Goal: Task Accomplishment & Management: Complete application form

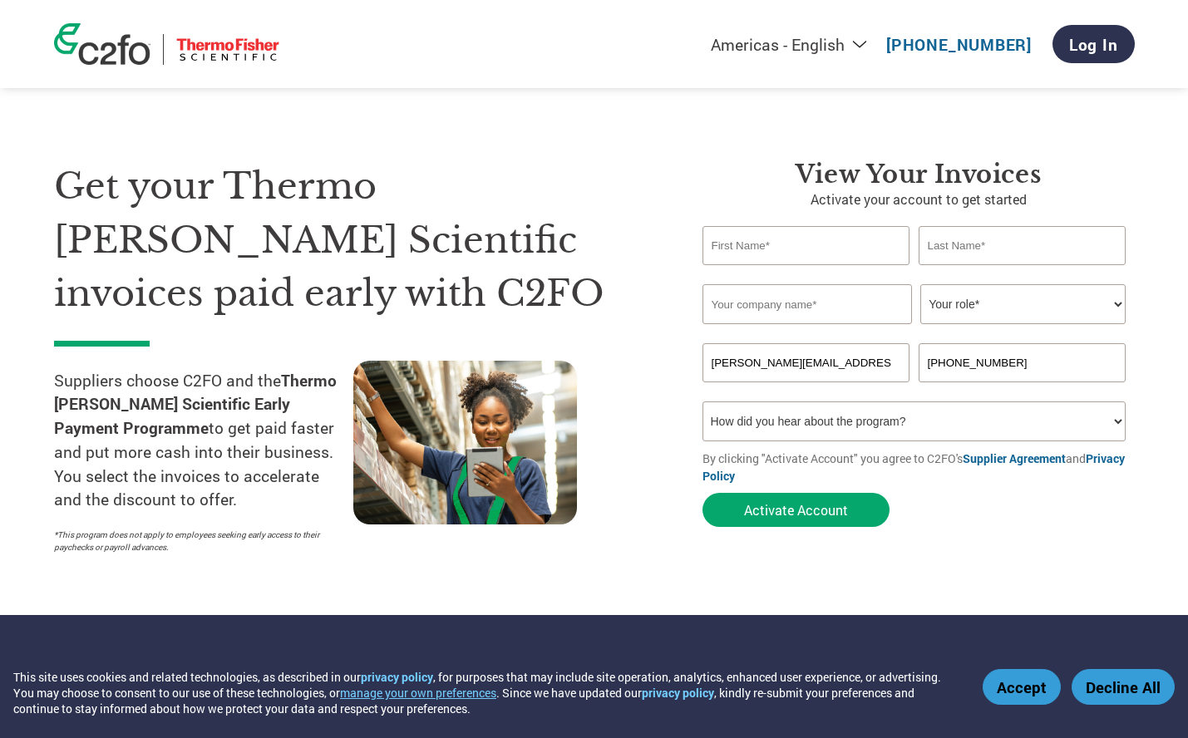
select select "en-[GEOGRAPHIC_DATA]"
click at [802, 511] on button "Activate Account" at bounding box center [796, 510] width 187 height 34
type input "Hiromi"
type input "Watanabe"
click at [851, 301] on input "text" at bounding box center [808, 304] width 210 height 40
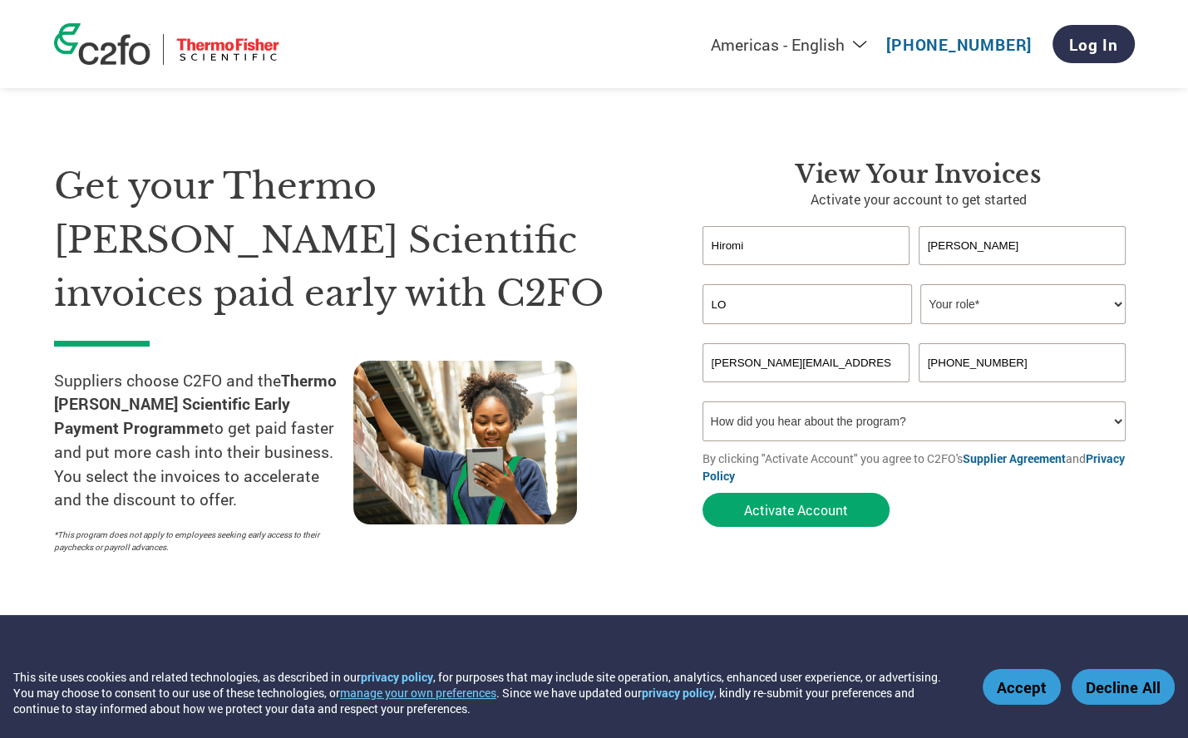
type input "L"
click at [829, 506] on button "Activate Account" at bounding box center [796, 510] width 187 height 34
click at [1113, 301] on select "Your role* CFO Controller Credit Manager Finance Director Treasurer CEO Preside…" at bounding box center [1022, 304] width 205 height 40
click at [759, 308] on input "Lonza" at bounding box center [808, 304] width 210 height 40
drag, startPoint x: 745, startPoint y: 297, endPoint x: 713, endPoint y: 307, distance: 33.1
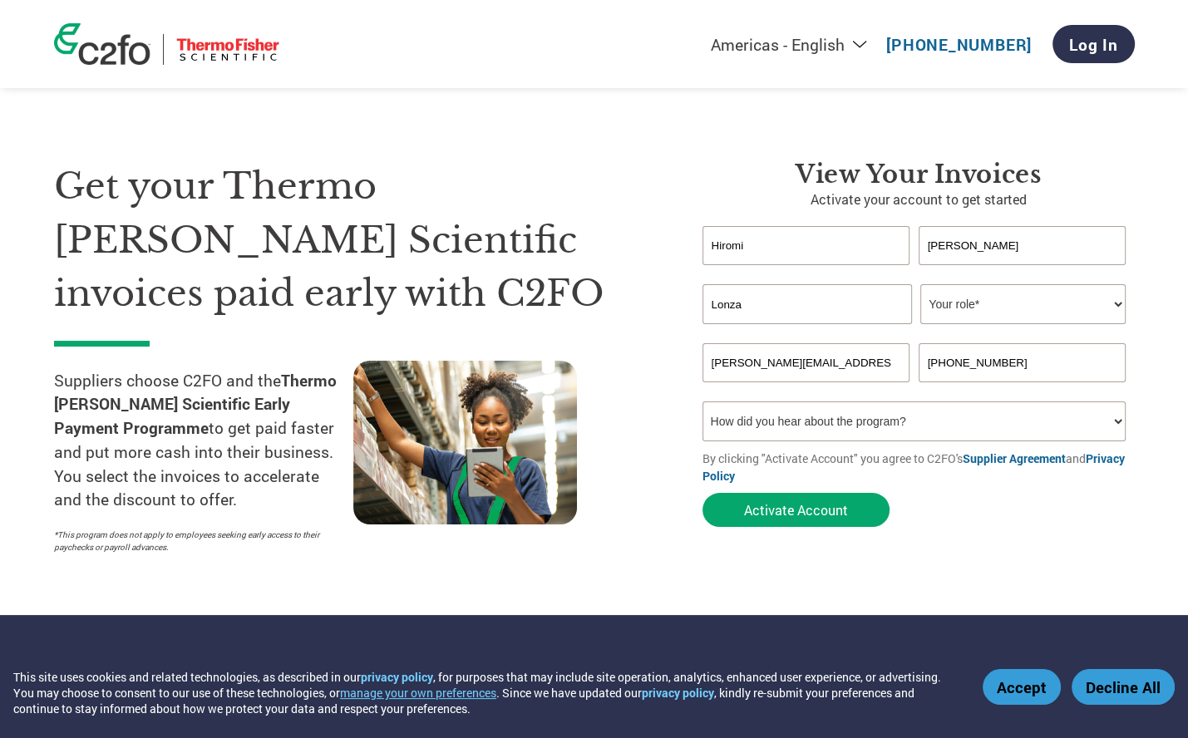
click at [693, 296] on div "View your invoices Activate your account to get started Hiromi Watanabe Invalid…" at bounding box center [906, 361] width 457 height 402
paste input "K.K."
type input "Lonza K.K."
click at [978, 304] on select "Your role* CFO Controller Credit Manager Finance Director Treasurer CEO Preside…" at bounding box center [1022, 304] width 205 height 40
select select "ACCOUNTING"
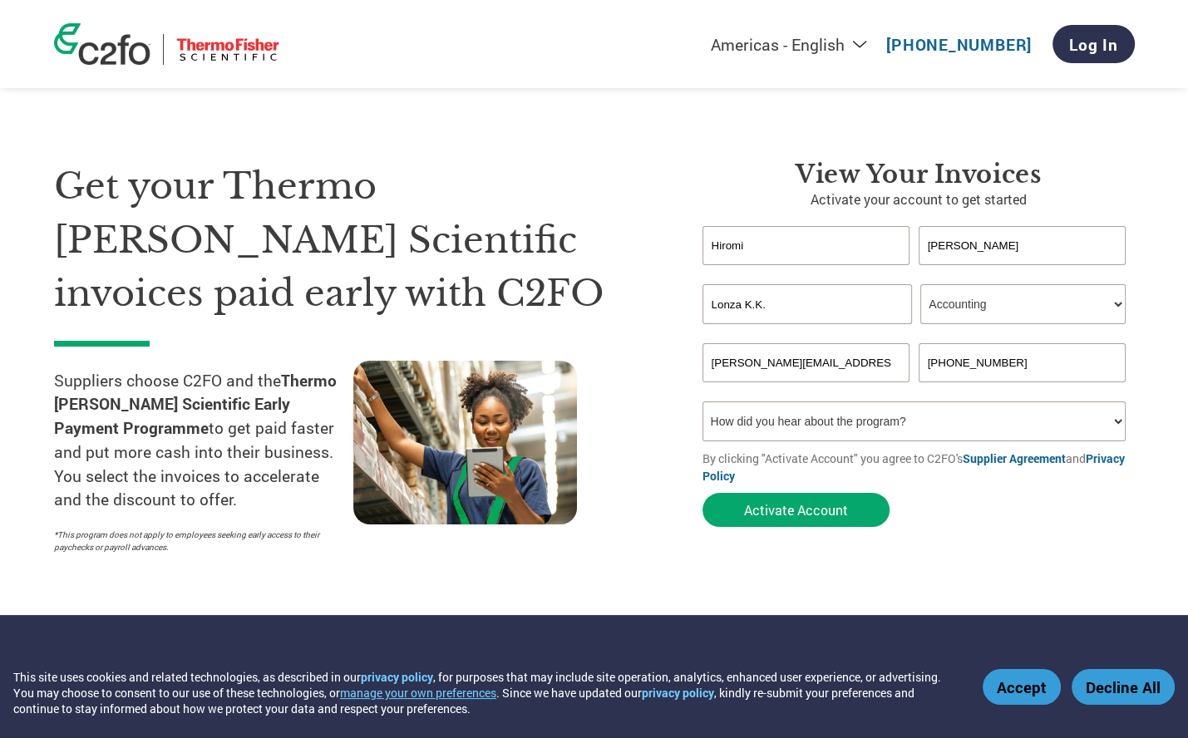
click at [920, 284] on select "Your role* CFO Controller Credit Manager Finance Director Treasurer CEO Preside…" at bounding box center [1022, 304] width 205 height 40
click at [818, 506] on button "Activate Account" at bounding box center [796, 510] width 187 height 34
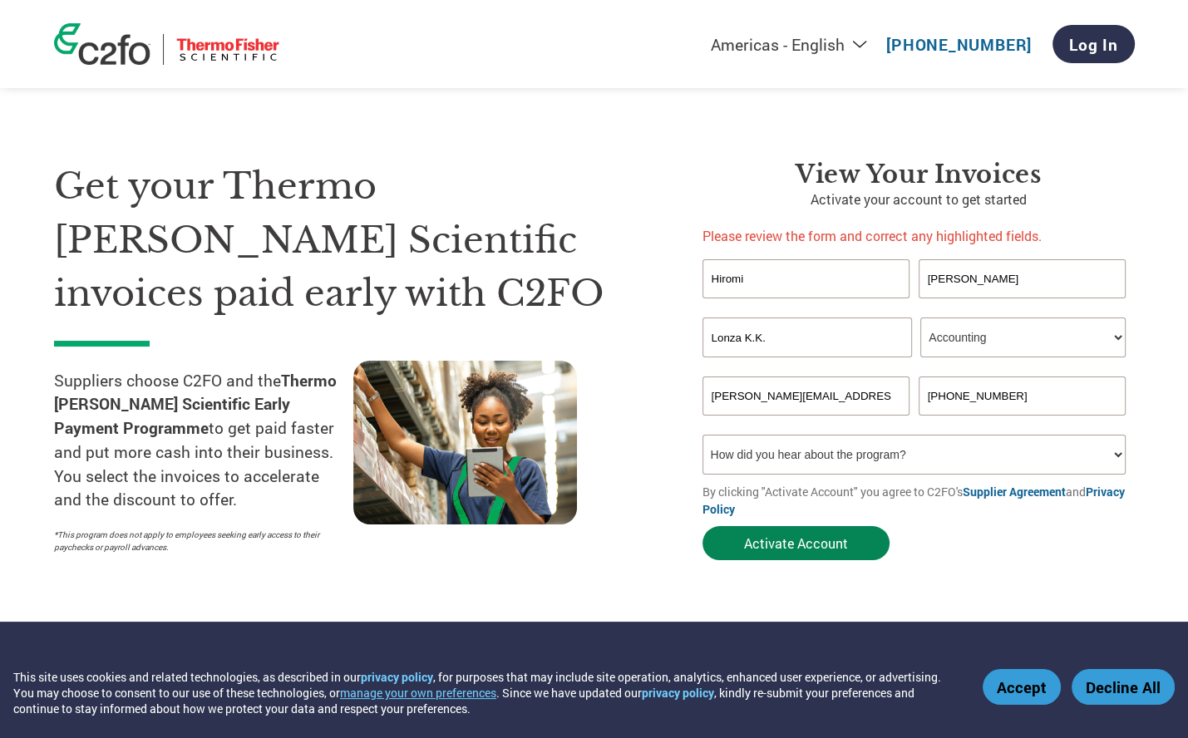
click at [842, 539] on button "Activate Account" at bounding box center [796, 543] width 187 height 34
click at [992, 276] on input "[PERSON_NAME]" at bounding box center [1023, 278] width 208 height 39
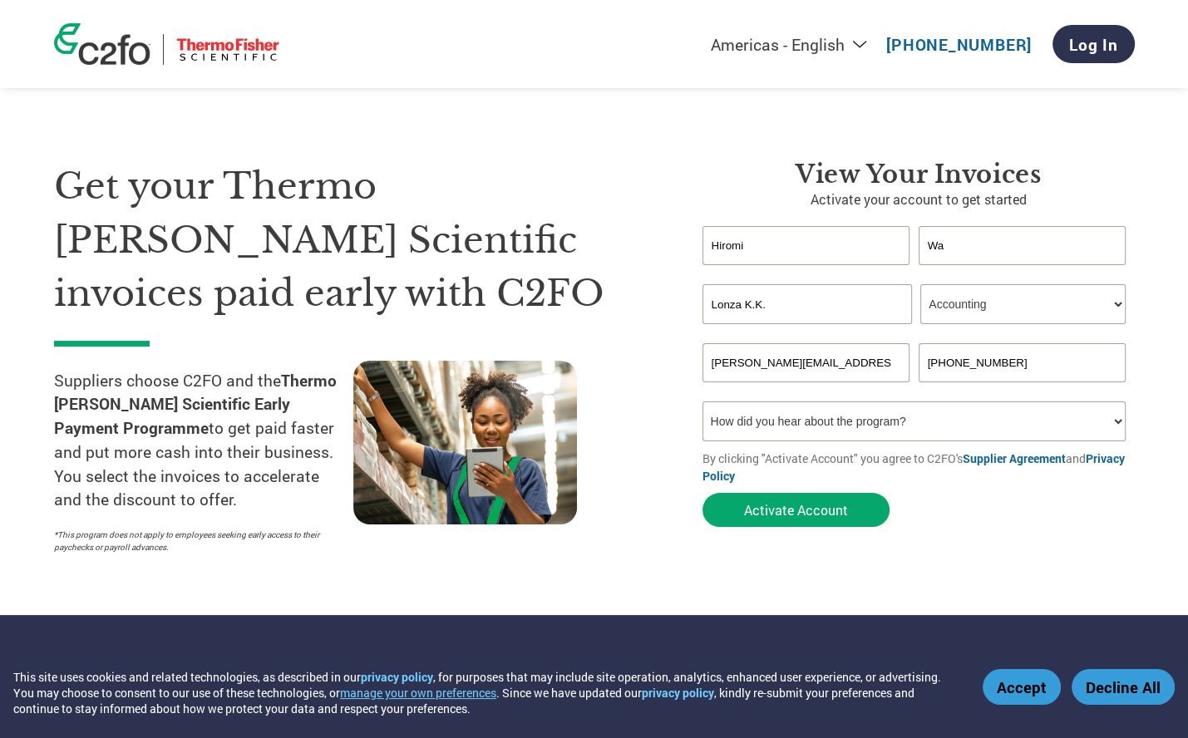
type input "W"
click at [845, 511] on button "Activate Account" at bounding box center [796, 510] width 187 height 34
click at [971, 249] on input "text" at bounding box center [1023, 245] width 208 height 39
type input "[PERSON_NAME]"
drag, startPoint x: 970, startPoint y: 423, endPoint x: 983, endPoint y: 422, distance: 13.3
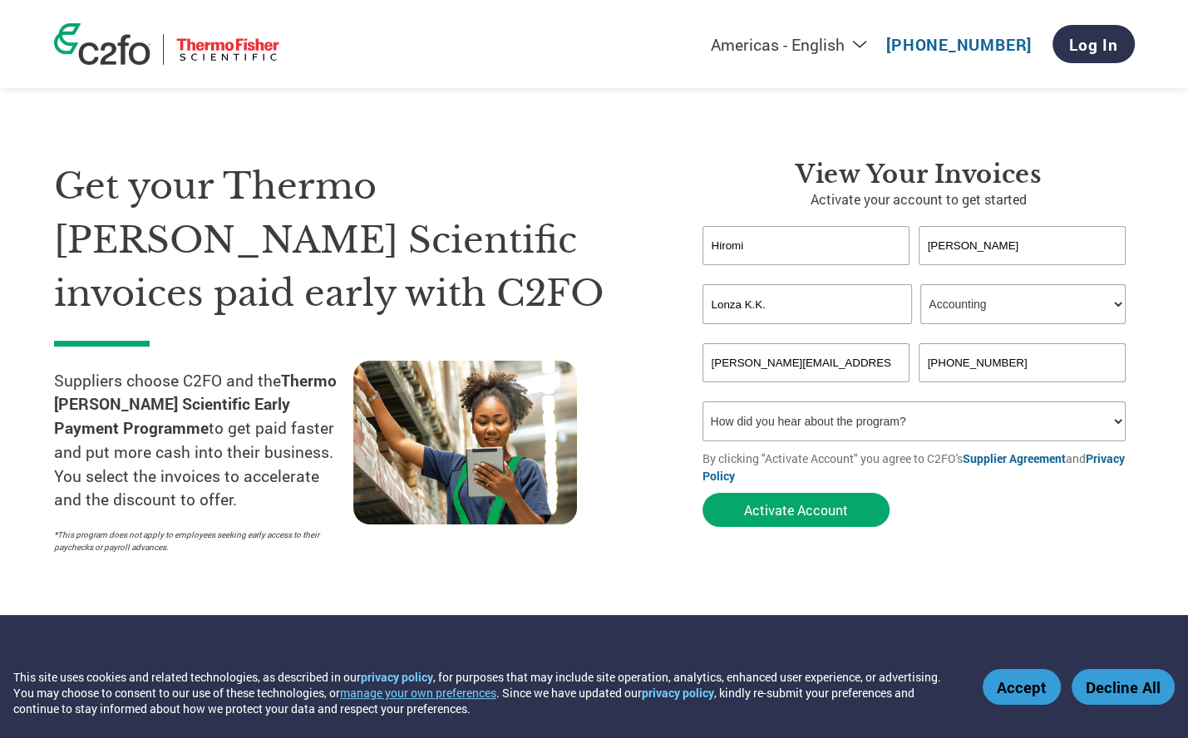
click at [972, 422] on select "How did you hear about the program? Received a letter Email Social Media Online…" at bounding box center [915, 422] width 424 height 40
click at [1011, 420] on select "How did you hear about the program? Received a letter Email Social Media Online…" at bounding box center [915, 422] width 424 height 40
drag, startPoint x: 846, startPoint y: 508, endPoint x: 869, endPoint y: 507, distance: 22.5
click at [851, 507] on button "Activate Account" at bounding box center [796, 510] width 187 height 34
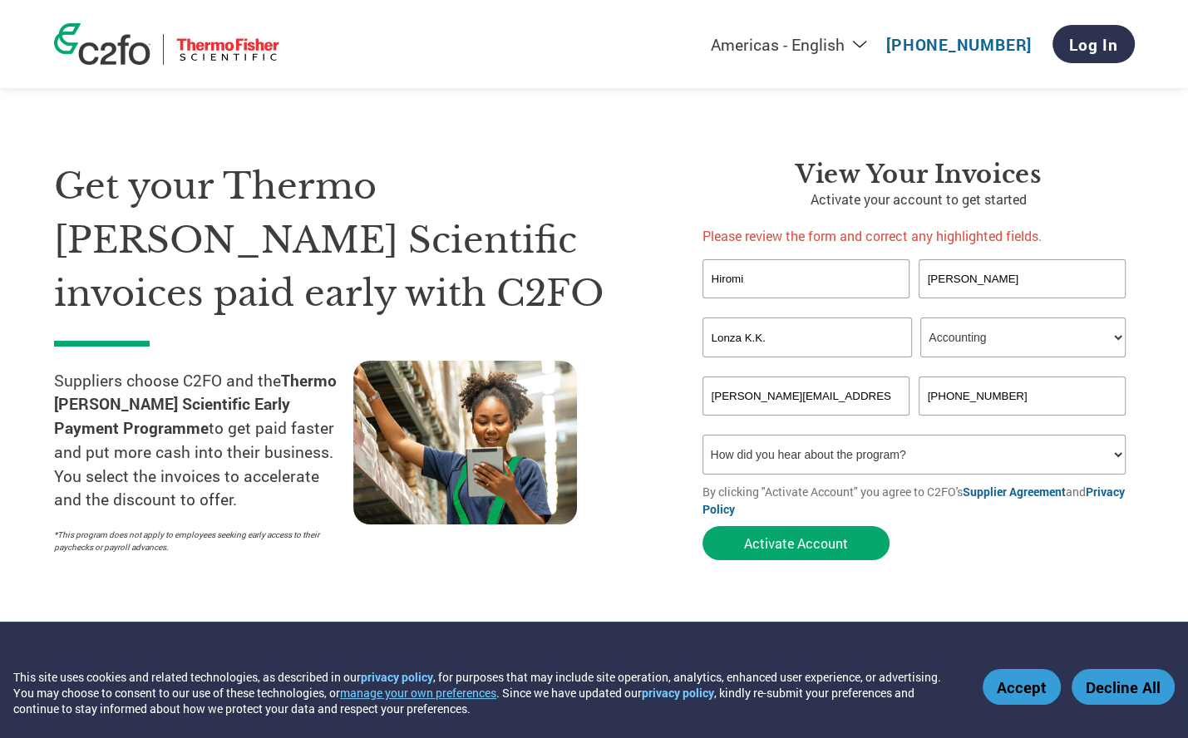
click at [802, 389] on input "[PERSON_NAME][EMAIL_ADDRESS][DOMAIN_NAME]" at bounding box center [807, 396] width 208 height 39
click at [1084, 41] on link "Log In" at bounding box center [1094, 44] width 82 height 38
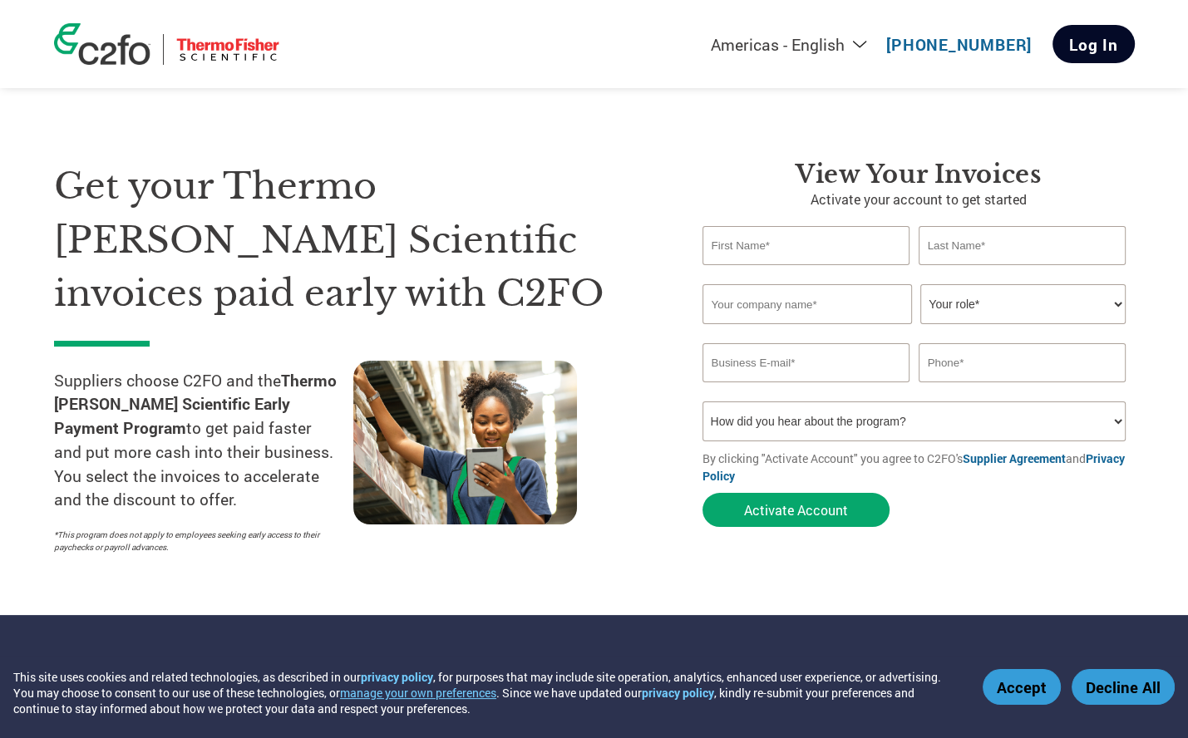
click at [1090, 46] on link "Log In" at bounding box center [1094, 44] width 82 height 38
click at [1100, 45] on link "Log In" at bounding box center [1094, 44] width 82 height 38
click at [780, 503] on button "Activate Account" at bounding box center [796, 510] width 187 height 34
click at [605, 268] on h1 "Get your Thermo [PERSON_NAME] Scientific invoices paid early with C2FO" at bounding box center [353, 240] width 599 height 161
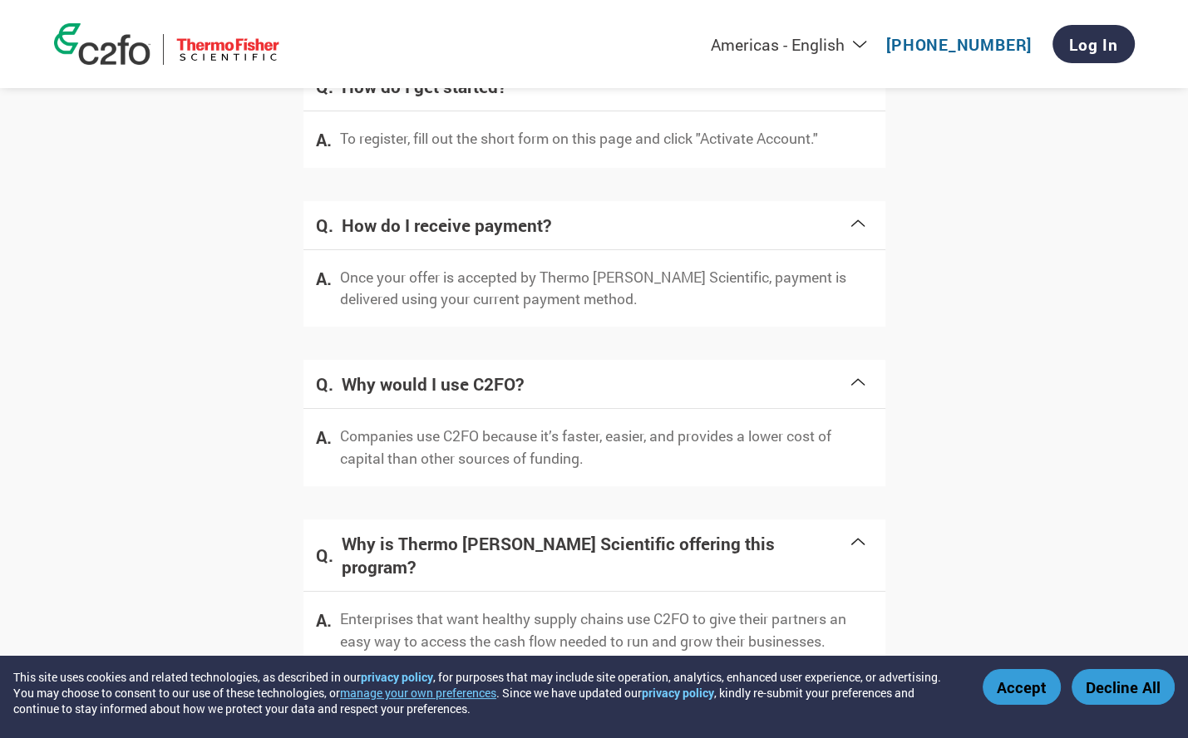
scroll to position [3143, 0]
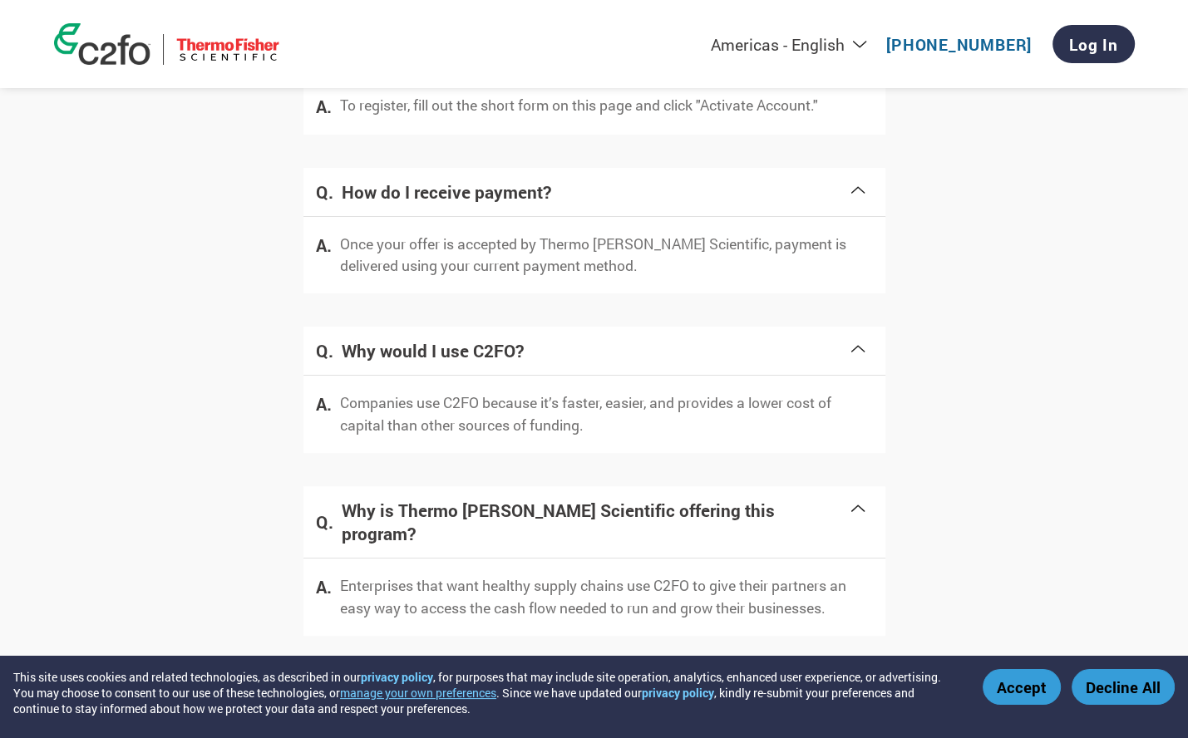
click at [1009, 688] on button "Accept" at bounding box center [1022, 687] width 78 height 36
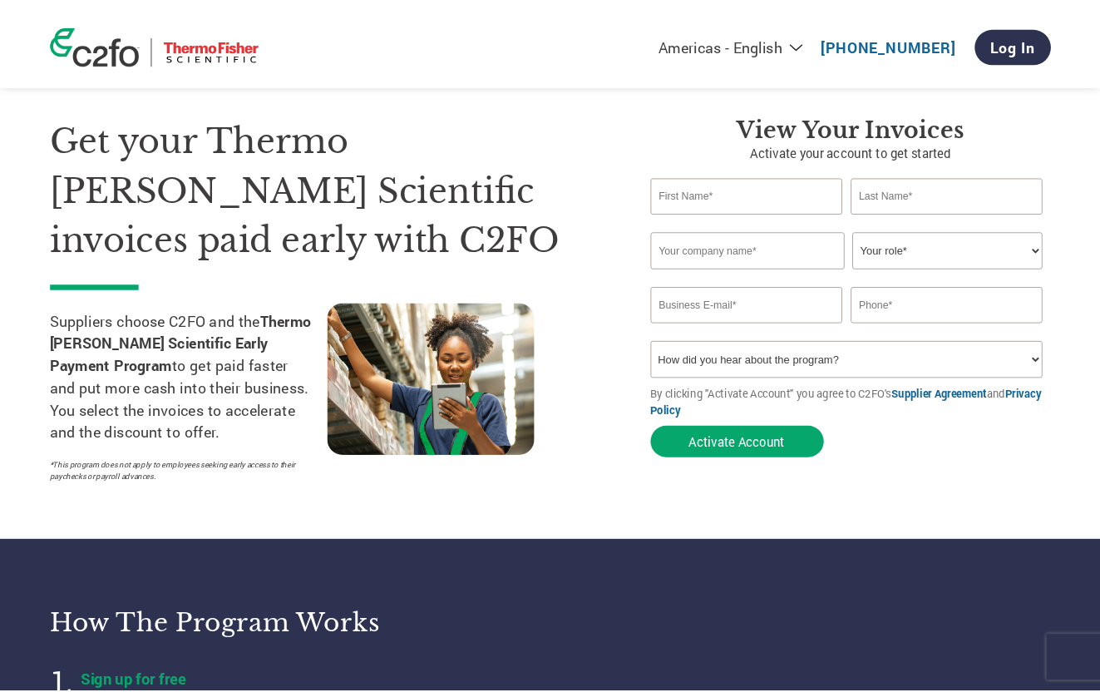
scroll to position [0, 0]
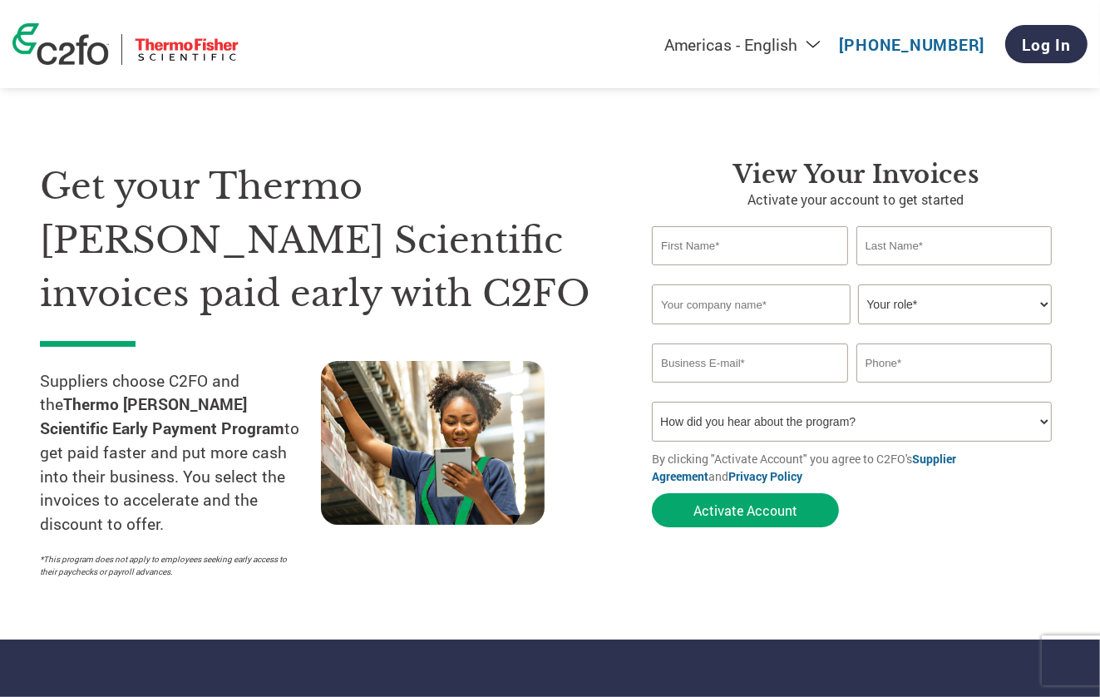
click at [820, 46] on select "Americas - English Américas - Español [GEOGRAPHIC_DATA] - Português [GEOGRAPHIC…" at bounding box center [639, 44] width 385 height 21
select select "en-AP"
click at [447, 34] on select "Americas - English Américas - Español [GEOGRAPHIC_DATA] - Português [GEOGRAPHIC…" at bounding box center [639, 44] width 385 height 21
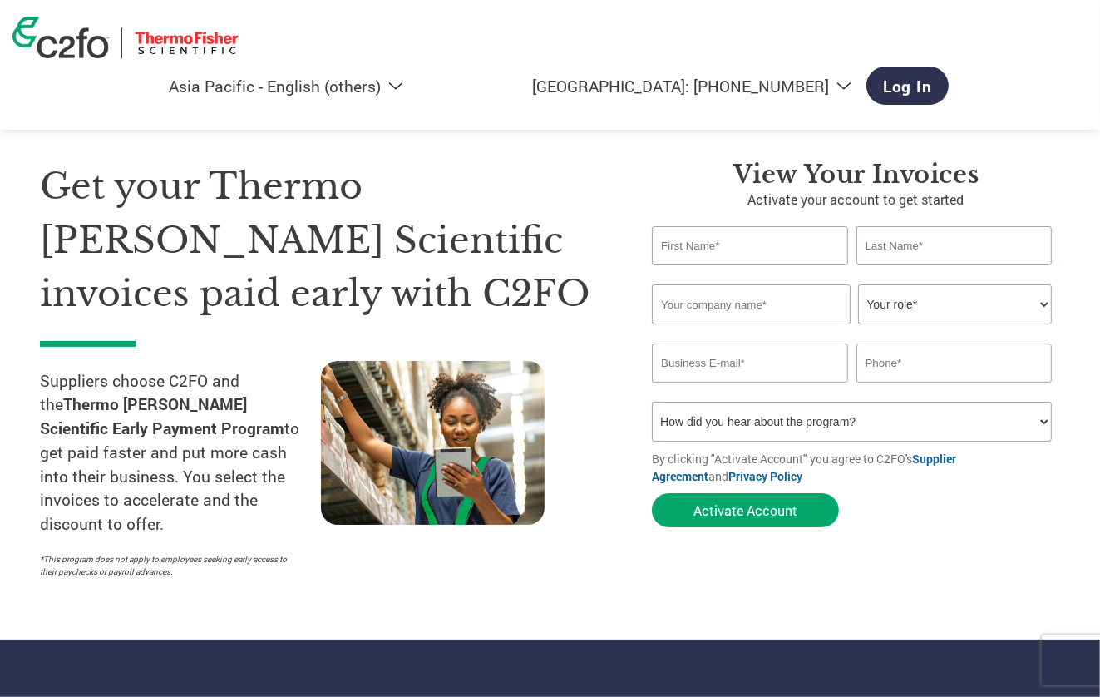
click at [707, 247] on input "text" at bounding box center [750, 245] width 196 height 39
type input "Hiromi"
type input "[PERSON_NAME]"
type input "Lonza K.K."
type input "[PERSON_NAME][EMAIL_ADDRESS][DOMAIN_NAME]"
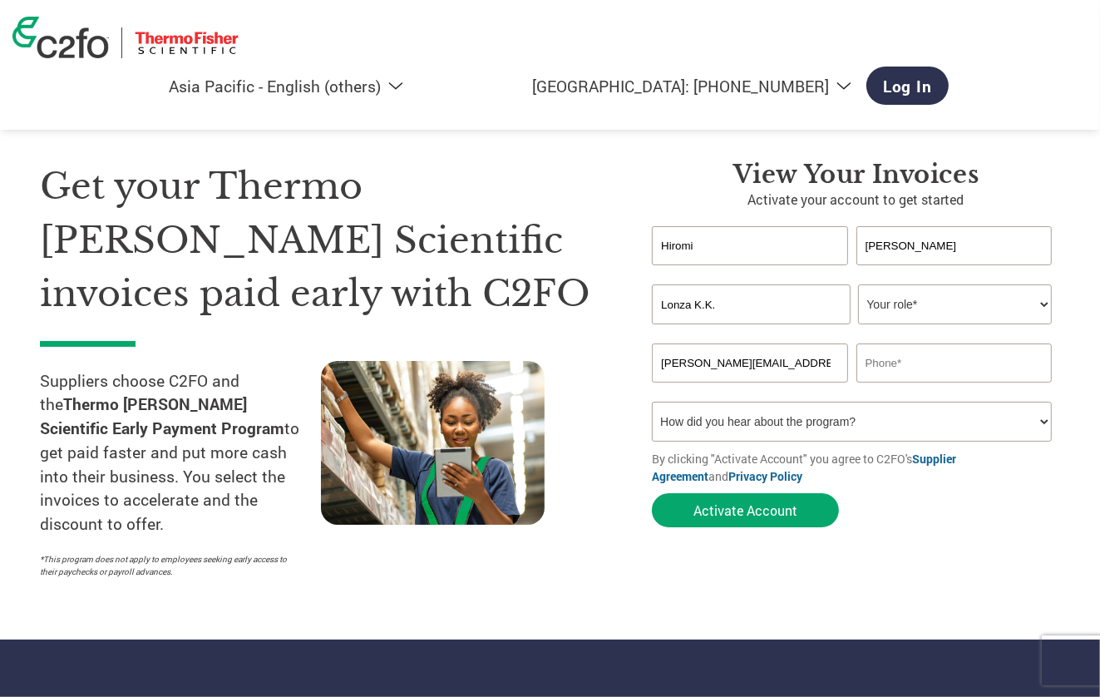
type input "[PHONE_NUMBER]"
drag, startPoint x: 919, startPoint y: 244, endPoint x: 1034, endPoint y: 241, distance: 115.6
click at [948, 249] on input "[PERSON_NAME]" at bounding box center [954, 245] width 196 height 39
drag, startPoint x: 994, startPoint y: 174, endPoint x: 1034, endPoint y: 174, distance: 40.7
click at [994, 174] on h3 "View your invoices" at bounding box center [856, 175] width 408 height 30
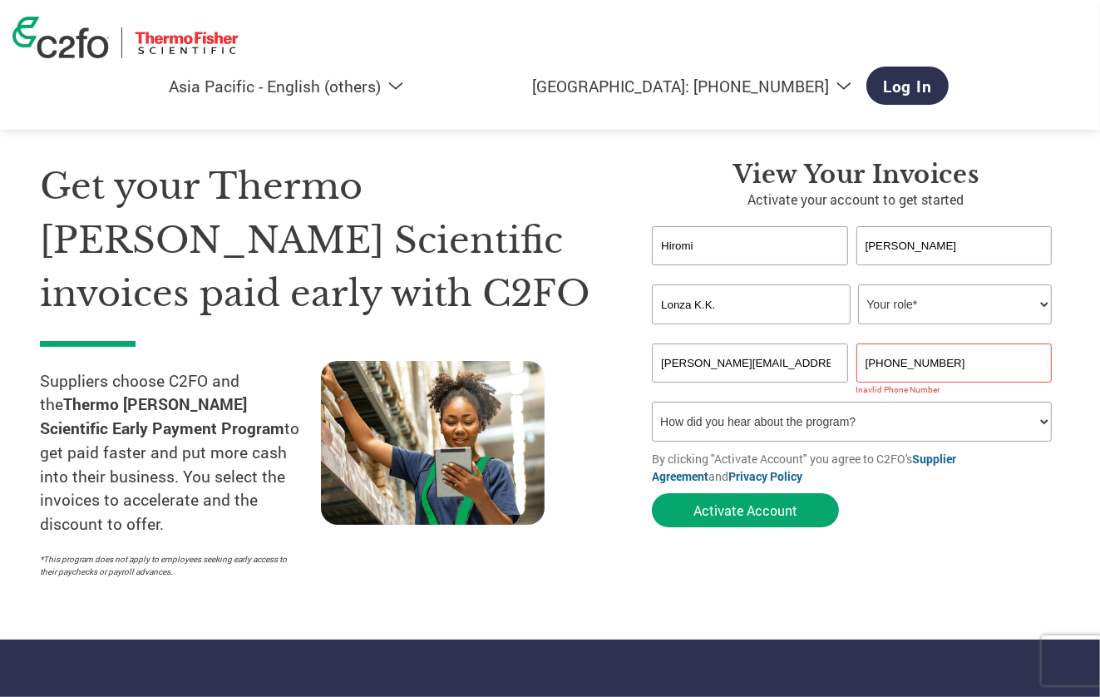
click at [725, 247] on input "Hiromi" at bounding box center [750, 245] width 196 height 39
click at [612, 185] on div "Get your Thermo [PERSON_NAME] Scientific invoices paid early with C2FO Supplier…" at bounding box center [333, 373] width 587 height 427
click at [926, 243] on input "[PERSON_NAME]" at bounding box center [954, 245] width 196 height 39
type input "W"
type input "w"
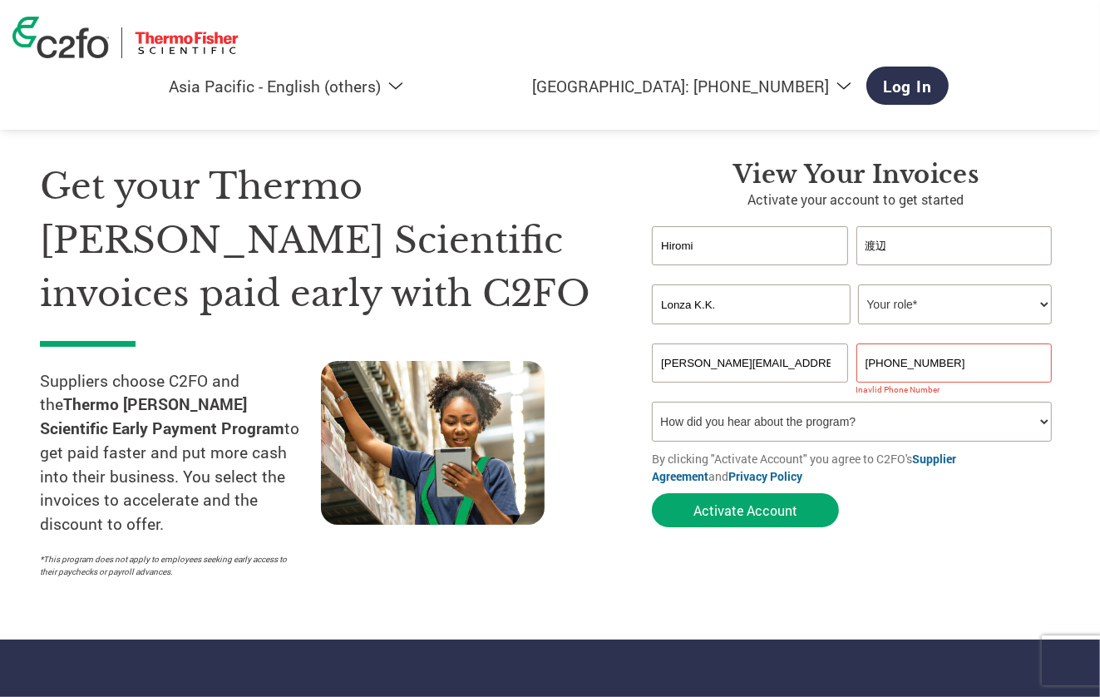
type input "渡辺"
click at [759, 249] on input "Hiromi" at bounding box center [750, 245] width 196 height 39
type input "H"
type input "[PERSON_NAME]"
click at [580, 303] on h1 "Get your Thermo [PERSON_NAME] Scientific invoices paid early with C2FO" at bounding box center [321, 240] width 562 height 161
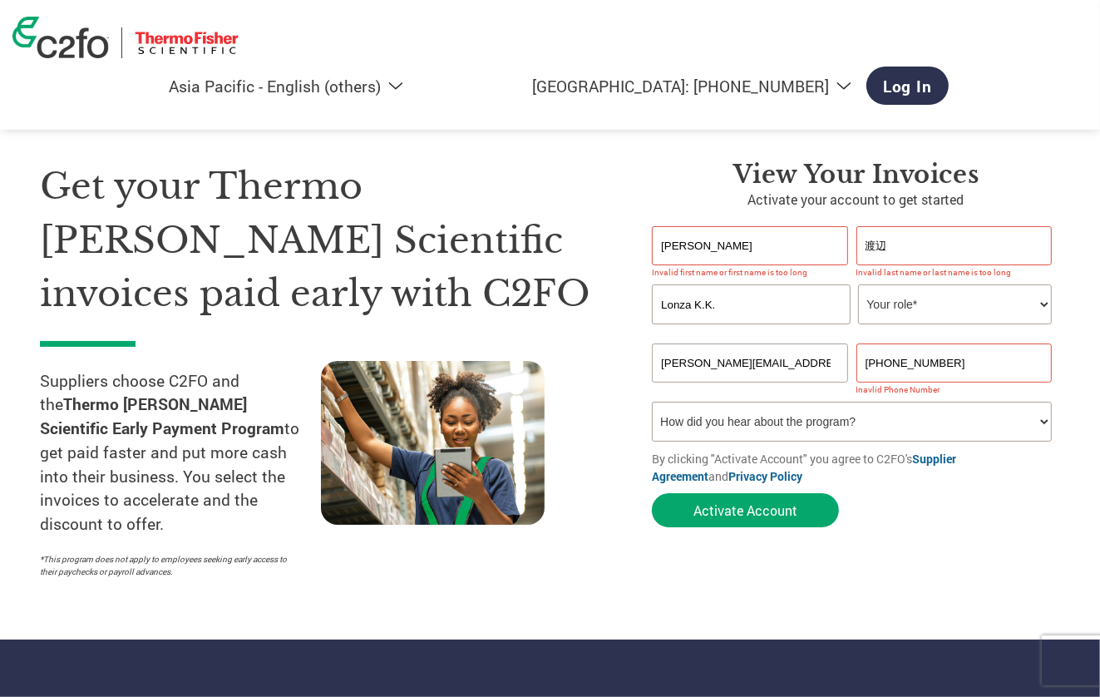
click at [1045, 303] on select "Your role* CFO Controller Credit Manager Finance Director Treasurer CEO Preside…" at bounding box center [955, 304] width 194 height 40
select select "ACCOUNTING"
click at [858, 284] on select "Your role* CFO Controller Credit Manager Finance Director Treasurer CEO Preside…" at bounding box center [955, 304] width 194 height 40
click at [833, 362] on input "[PERSON_NAME][EMAIL_ADDRESS][DOMAIN_NAME]" at bounding box center [750, 362] width 196 height 39
click at [755, 358] on input "[PERSON_NAME][EMAIL_ADDRESS][DOMAIN_NAME]" at bounding box center [750, 362] width 196 height 39
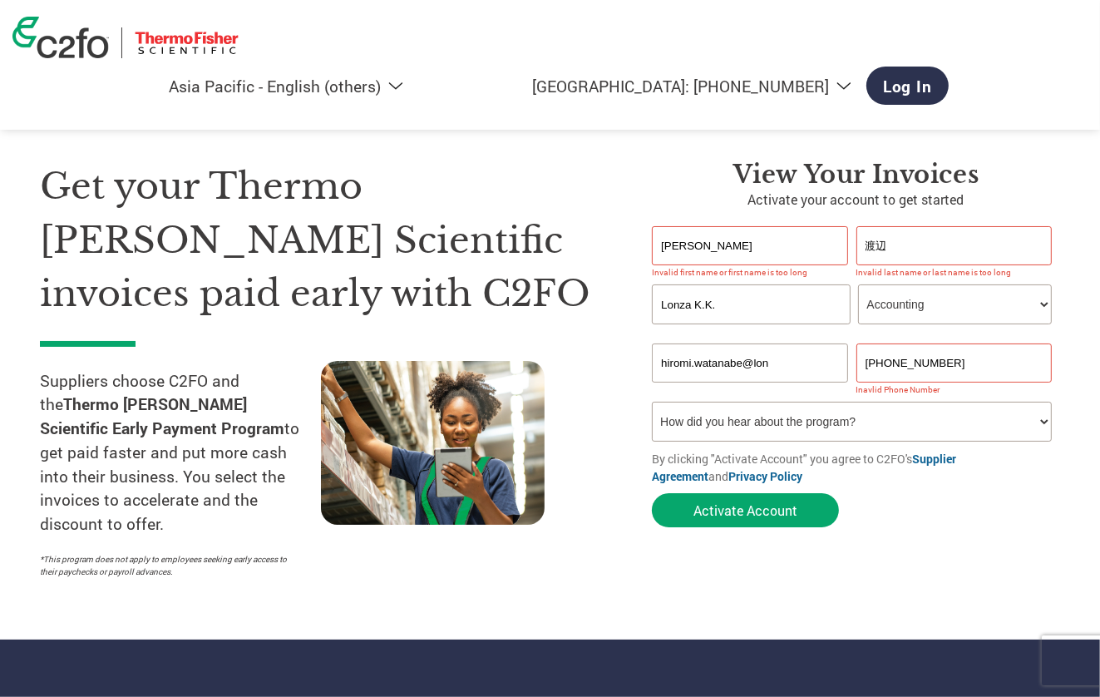
type input "hiromi.watanabe@lon"
click at [986, 368] on input "[PHONE_NUMBER]" at bounding box center [954, 362] width 196 height 39
click at [984, 363] on input "81-42" at bounding box center [954, 362] width 196 height 39
click at [942, 358] on input "81-42" at bounding box center [954, 362] width 196 height 39
click at [943, 362] on input "81-42" at bounding box center [954, 362] width 196 height 39
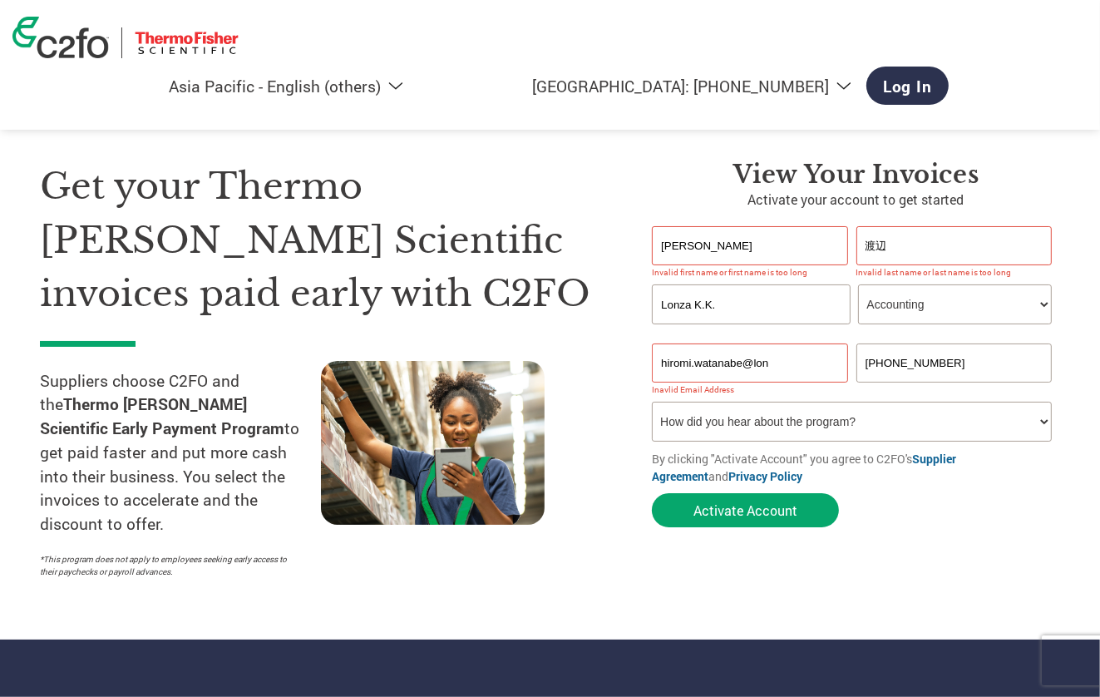
type input "[PHONE_NUMBER]"
click at [925, 421] on select "How did you hear about the program? Received a letter Email Social Media Online…" at bounding box center [852, 422] width 400 height 40
select select "Email"
click at [652, 402] on select "How did you hear about the program? Received a letter Email Social Media Online…" at bounding box center [852, 422] width 400 height 40
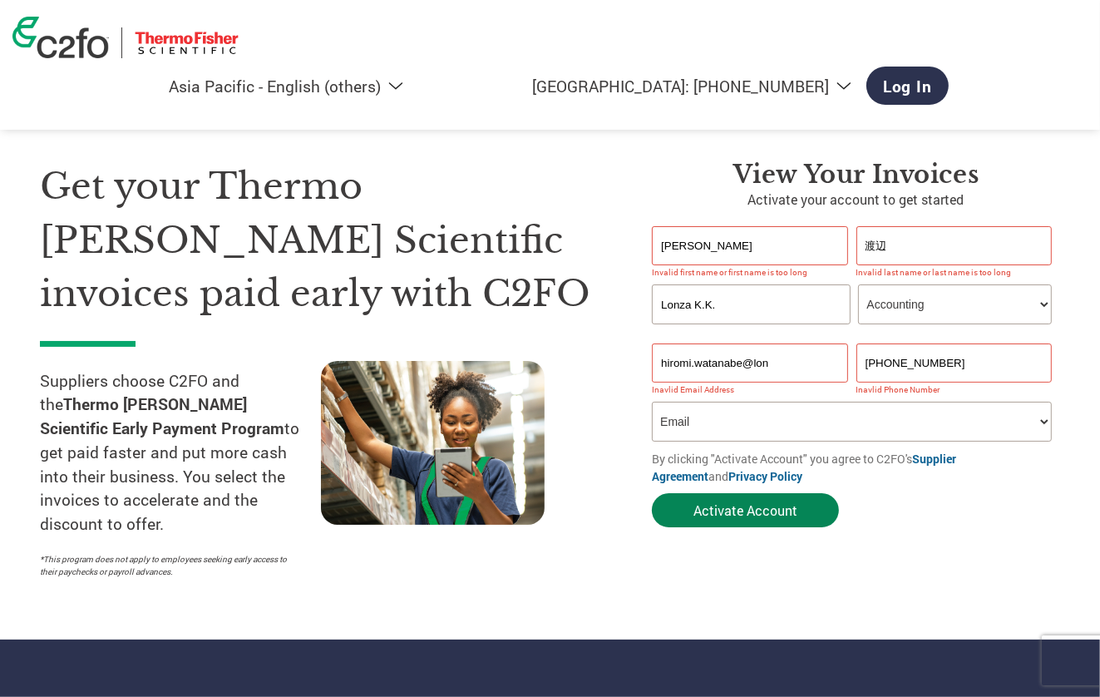
click at [778, 507] on button "Activate Account" at bounding box center [745, 510] width 187 height 34
click at [775, 355] on input "hiromi.watanabe@lon" at bounding box center [750, 362] width 196 height 39
drag, startPoint x: 980, startPoint y: 365, endPoint x: 971, endPoint y: 363, distance: 9.5
click at [980, 364] on input "[PHONE_NUMBER]" at bounding box center [954, 362] width 196 height 39
click at [780, 360] on input "hiromi.watanabe@lon" at bounding box center [750, 362] width 196 height 39
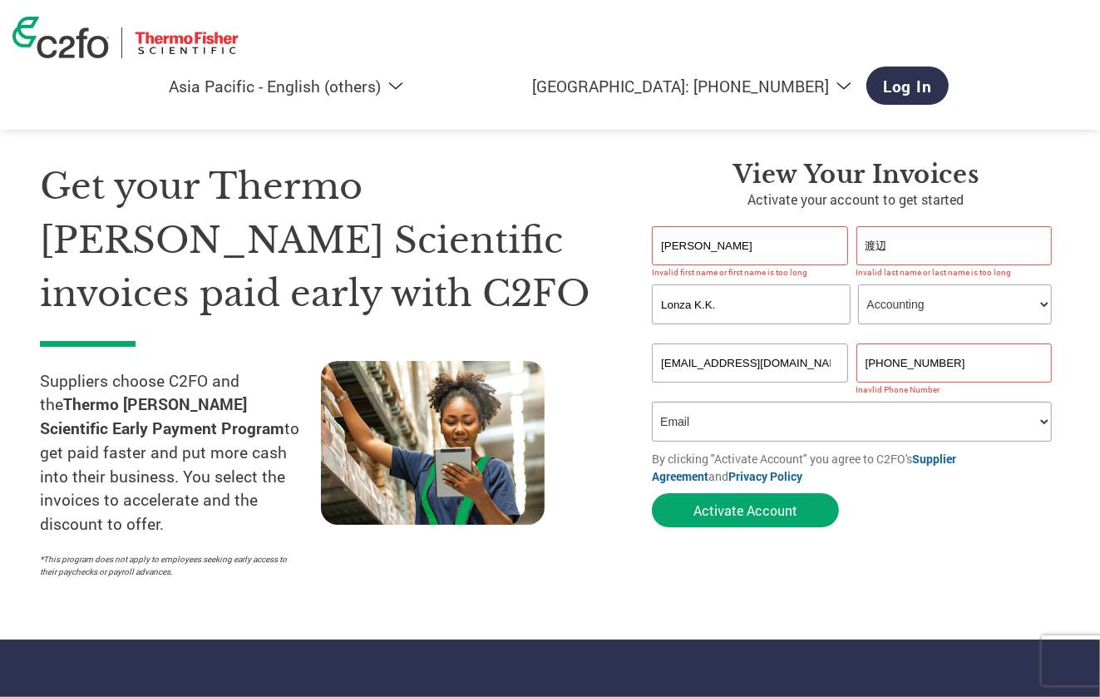
type input "[EMAIL_ADDRESS][DOMAIN_NAME]"
click at [975, 365] on input "[PHONE_NUMBER]" at bounding box center [954, 362] width 196 height 39
click at [815, 418] on select "How did you hear about the program? Received a letter Email Social Media Online…" at bounding box center [852, 422] width 400 height 40
click at [652, 402] on select "How did you hear about the program? Received a letter Email Social Media Online…" at bounding box center [852, 422] width 400 height 40
click at [768, 515] on button "Activate Account" at bounding box center [745, 510] width 187 height 34
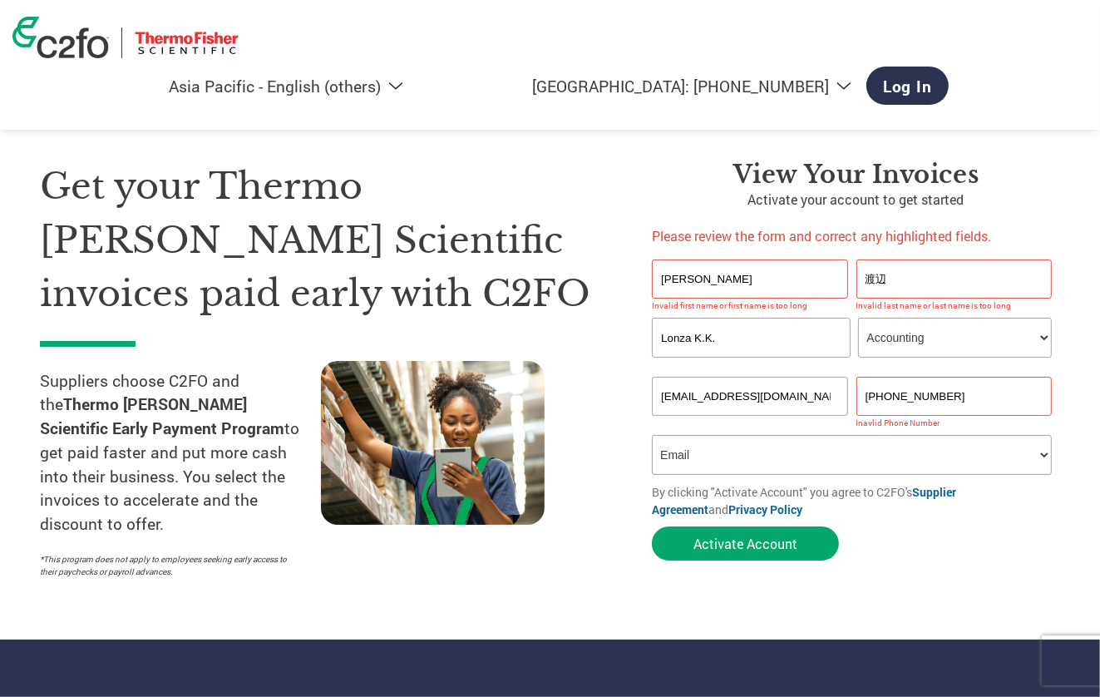
click at [698, 279] on input "[PERSON_NAME]" at bounding box center [750, 278] width 196 height 39
type input "[PERSON_NAME]"
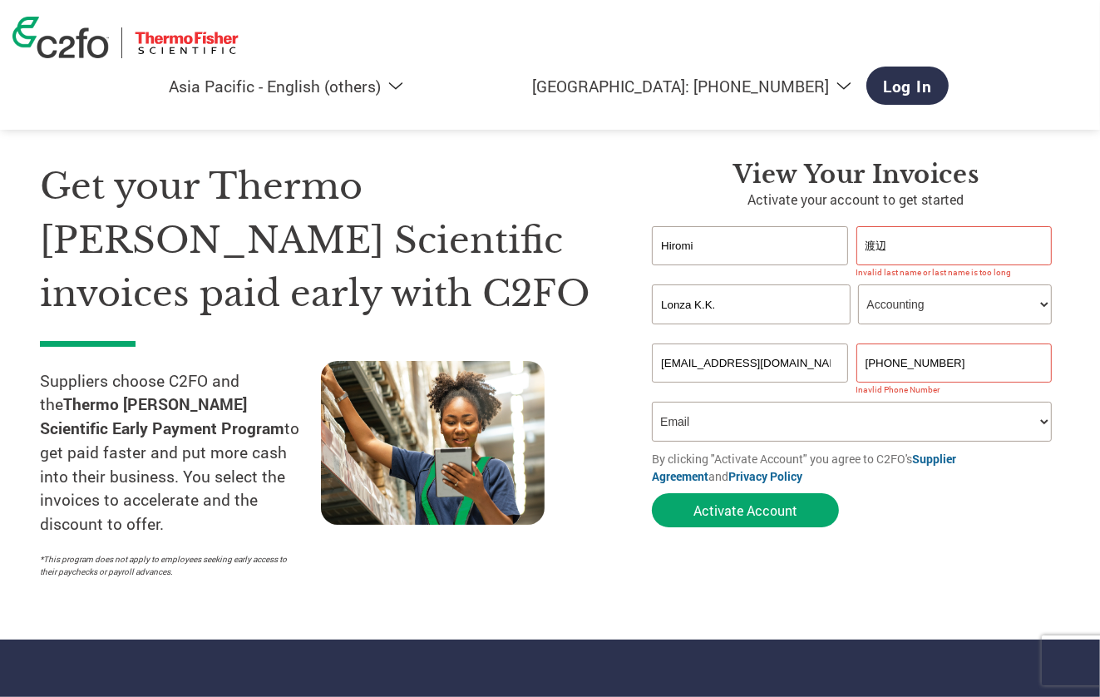
type input "Hiromi"
drag, startPoint x: 914, startPoint y: 235, endPoint x: 933, endPoint y: 237, distance: 19.2
click at [915, 235] on input "渡辺" at bounding box center [954, 245] width 196 height 39
type input "渡"
type input "W"
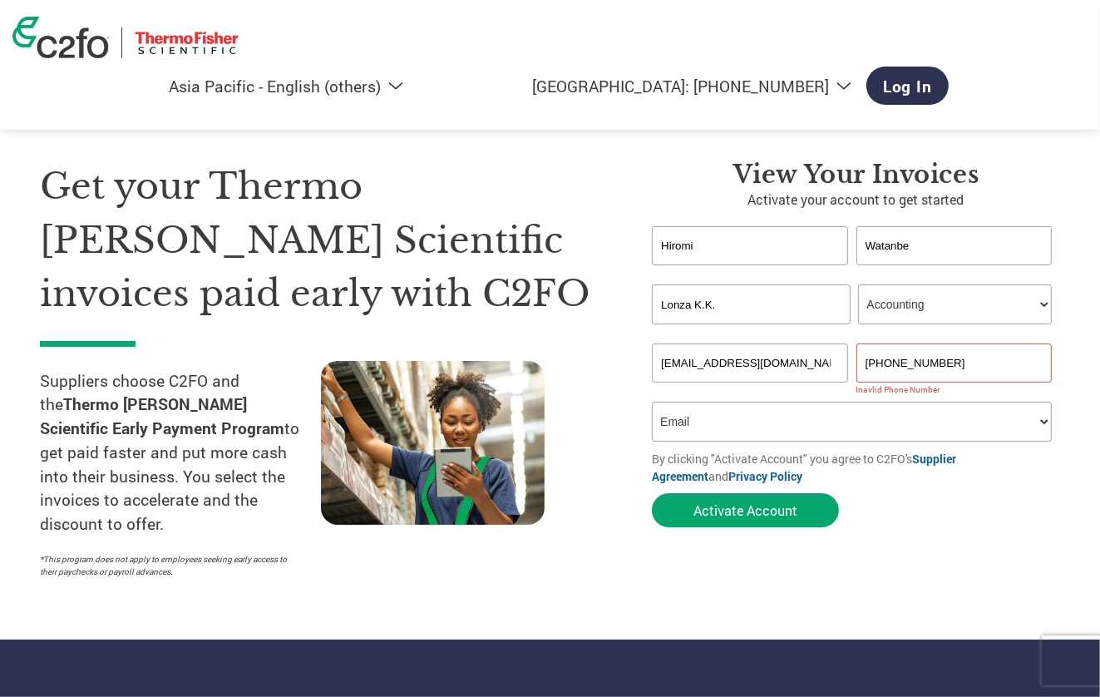
type input "Watanbe"
click at [911, 428] on select "How did you hear about the program? Received a letter Email Social Media Online…" at bounding box center [852, 422] width 400 height 40
click at [652, 402] on select "How did you hear about the program? Received a letter Email Social Media Online…" at bounding box center [852, 422] width 400 height 40
drag, startPoint x: 778, startPoint y: 509, endPoint x: 878, endPoint y: 501, distance: 100.1
click at [798, 509] on button "Activate Account" at bounding box center [745, 510] width 187 height 34
